Goal: Find specific page/section: Find specific page/section

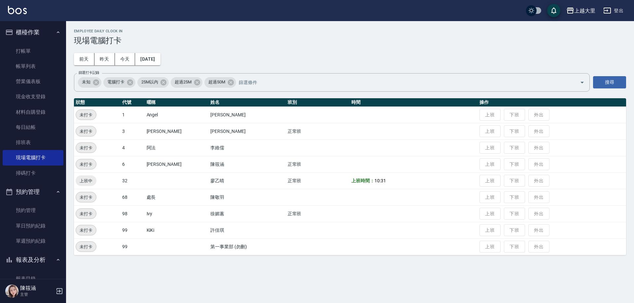
scroll to position [99, 0]
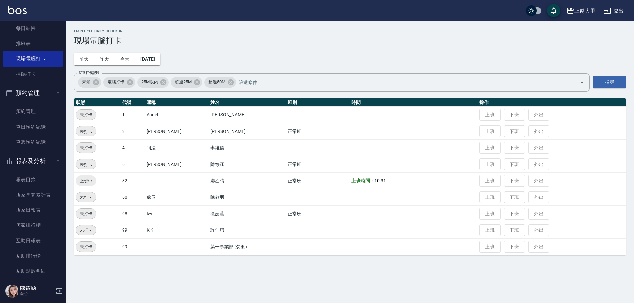
click at [43, 160] on button "報表及分析" at bounding box center [33, 161] width 61 height 17
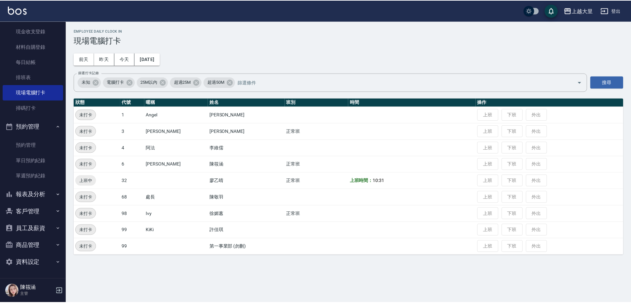
scroll to position [65, 0]
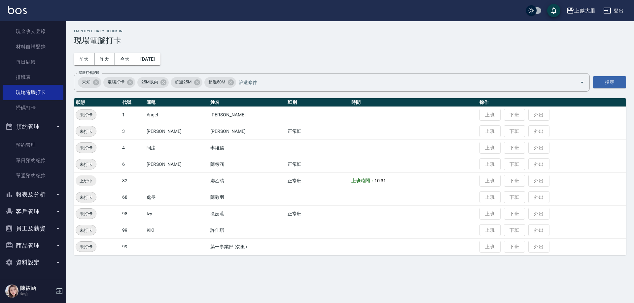
click at [43, 160] on link "單日預約紀錄" at bounding box center [33, 160] width 61 height 15
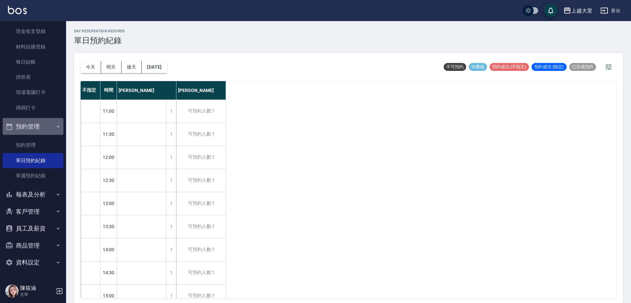
click at [51, 121] on button "預約管理" at bounding box center [33, 126] width 61 height 17
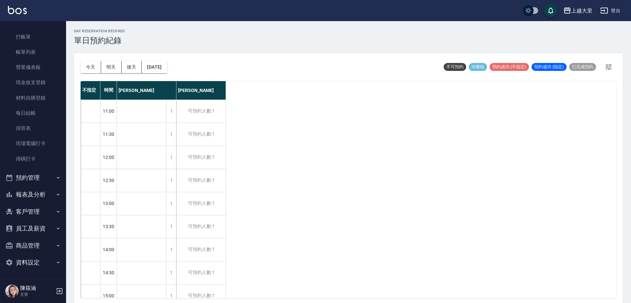
scroll to position [14, 0]
click at [40, 196] on button "報表及分析" at bounding box center [33, 194] width 61 height 17
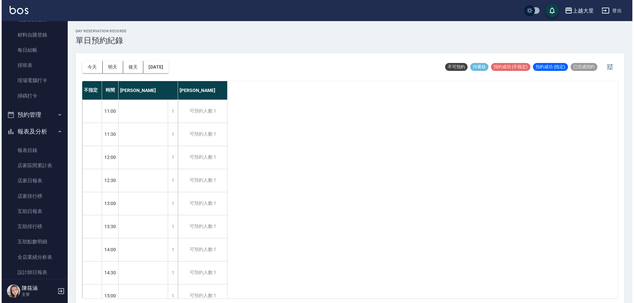
scroll to position [80, 0]
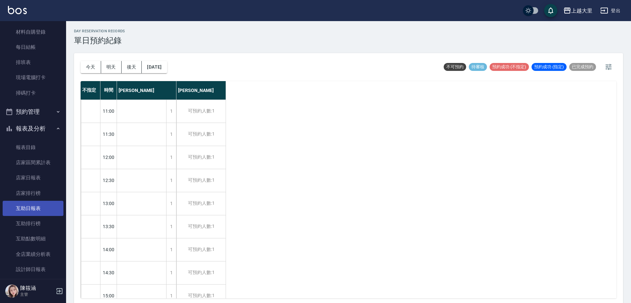
click at [47, 205] on link "互助日報表" at bounding box center [33, 208] width 61 height 15
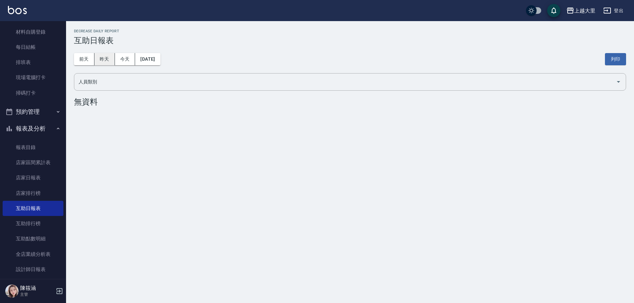
click at [111, 58] on button "昨天" at bounding box center [104, 59] width 20 height 12
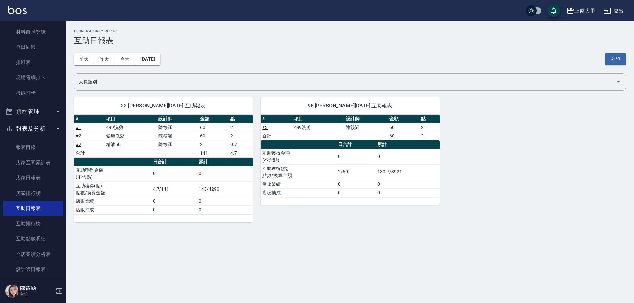
click at [34, 129] on button "報表及分析" at bounding box center [33, 128] width 61 height 17
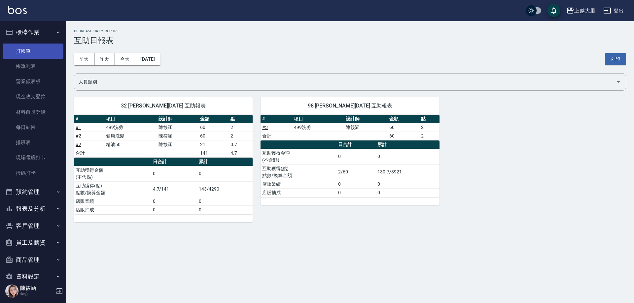
click at [51, 50] on link "打帳單" at bounding box center [33, 51] width 61 height 15
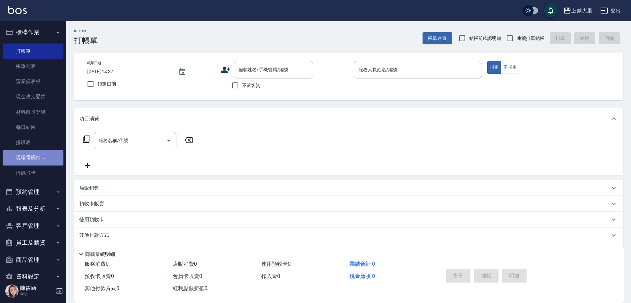
click at [36, 155] on link "現場電腦打卡" at bounding box center [33, 157] width 61 height 15
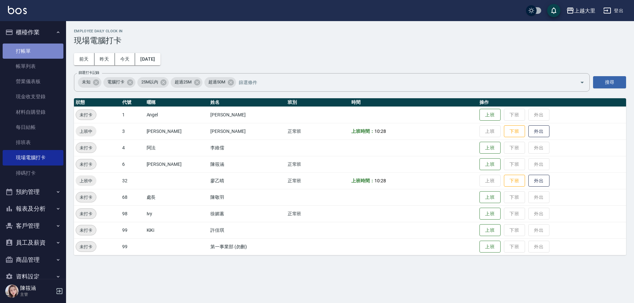
click at [40, 50] on link "打帳單" at bounding box center [33, 51] width 61 height 15
